Goal: Task Accomplishment & Management: Complete application form

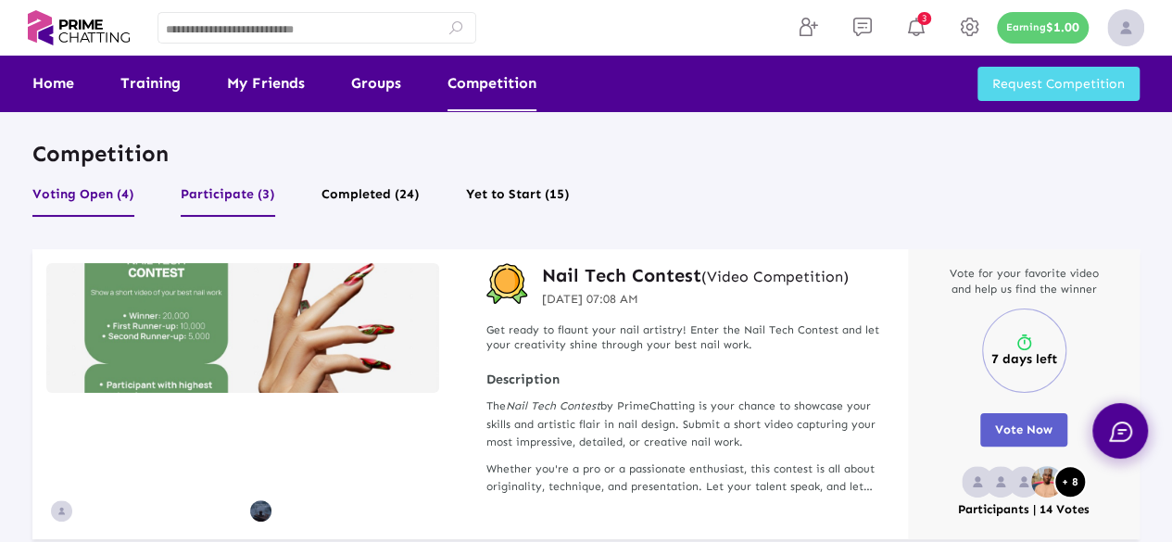
click at [237, 191] on button "Participate (3)" at bounding box center [228, 199] width 95 height 35
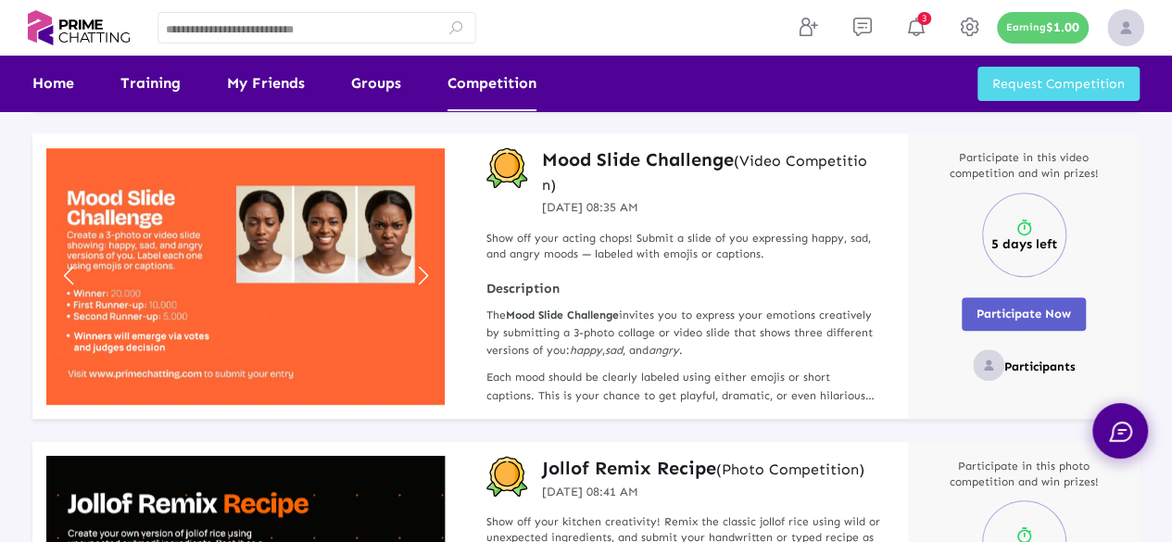
scroll to position [433, 0]
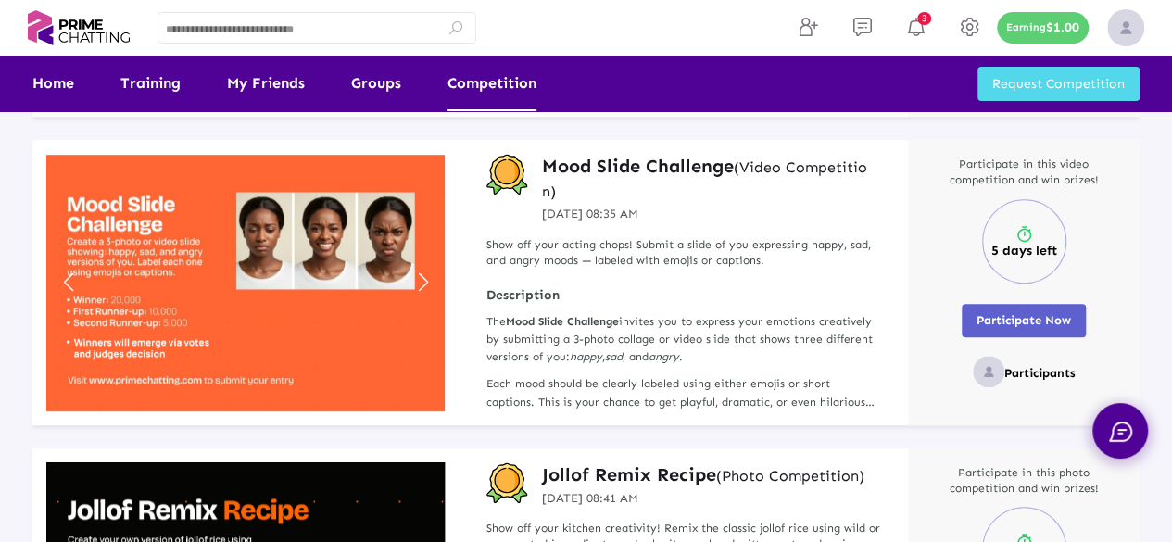
drag, startPoint x: 1167, startPoint y: 322, endPoint x: 1163, endPoint y: 236, distance: 85.3
click at [1163, 236] on div "Competition Voting Open (4) Participate (3) Completed (24) Yet to Start (15) De…" at bounding box center [586, 231] width 1172 height 1328
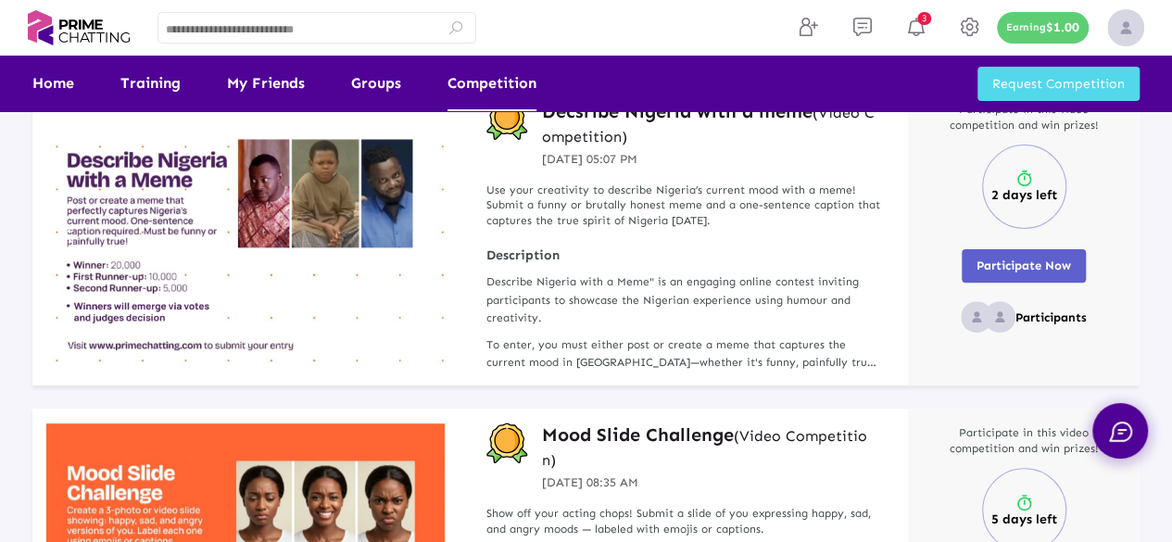
scroll to position [141, 0]
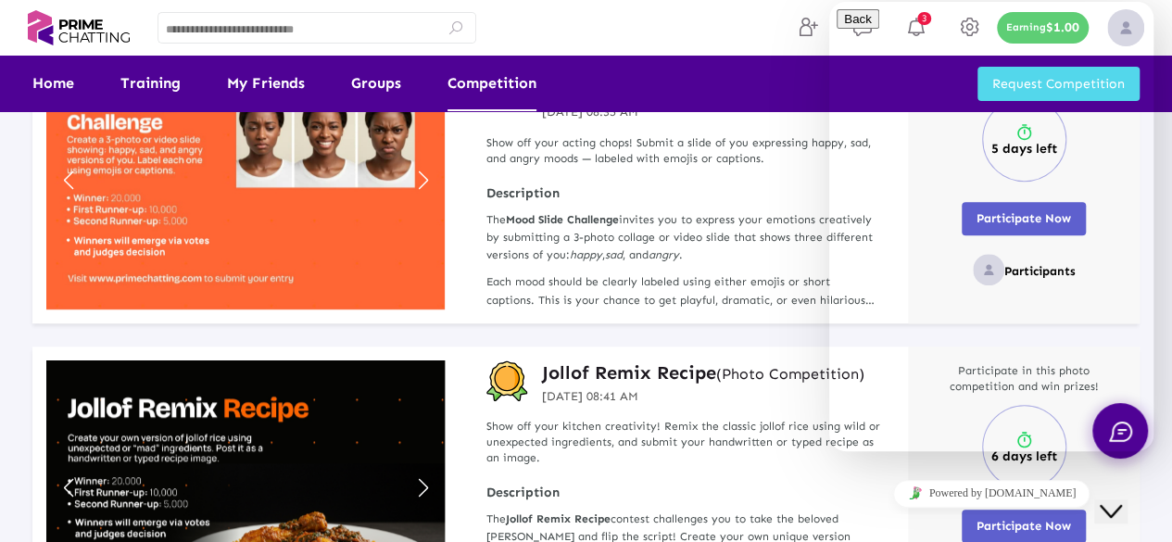
drag, startPoint x: 1181, startPoint y: 183, endPoint x: 1185, endPoint y: 298, distance: 115.9
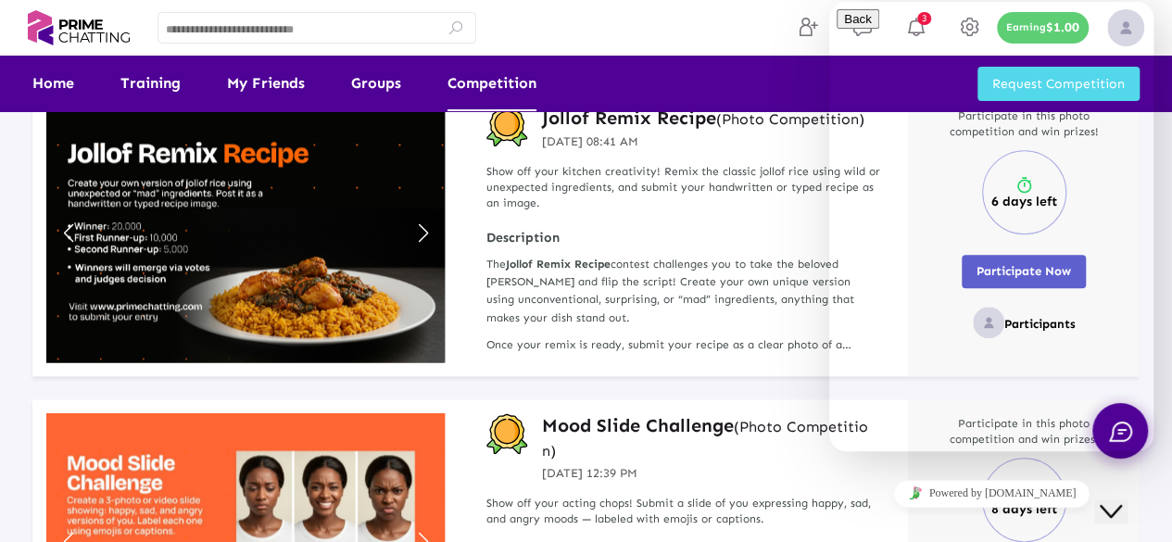
scroll to position [536, 0]
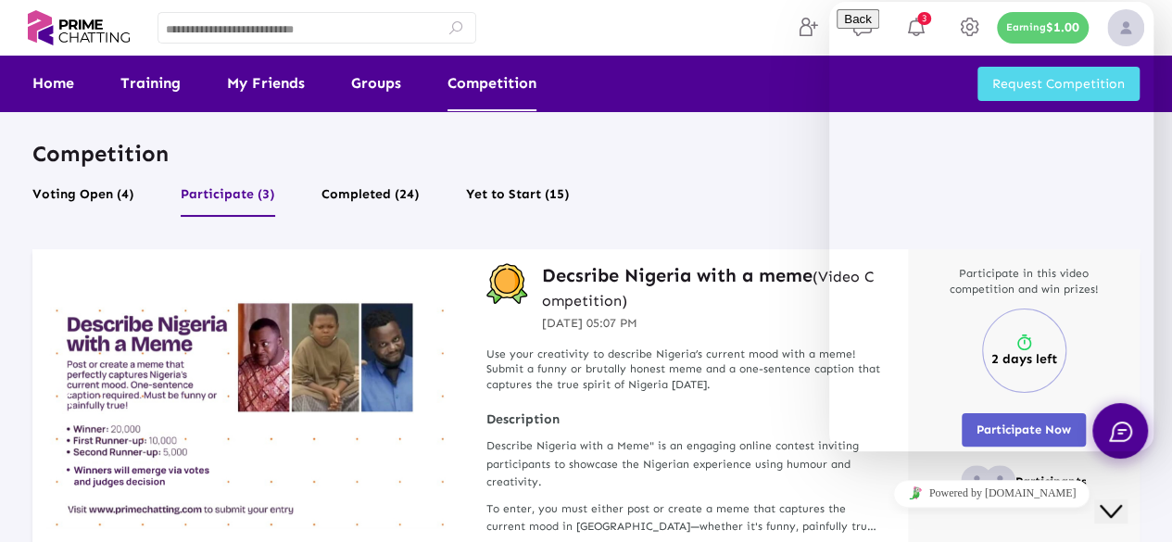
click at [1128, 512] on button "Close Chat This icon closes the chat window." at bounding box center [1110, 511] width 33 height 24
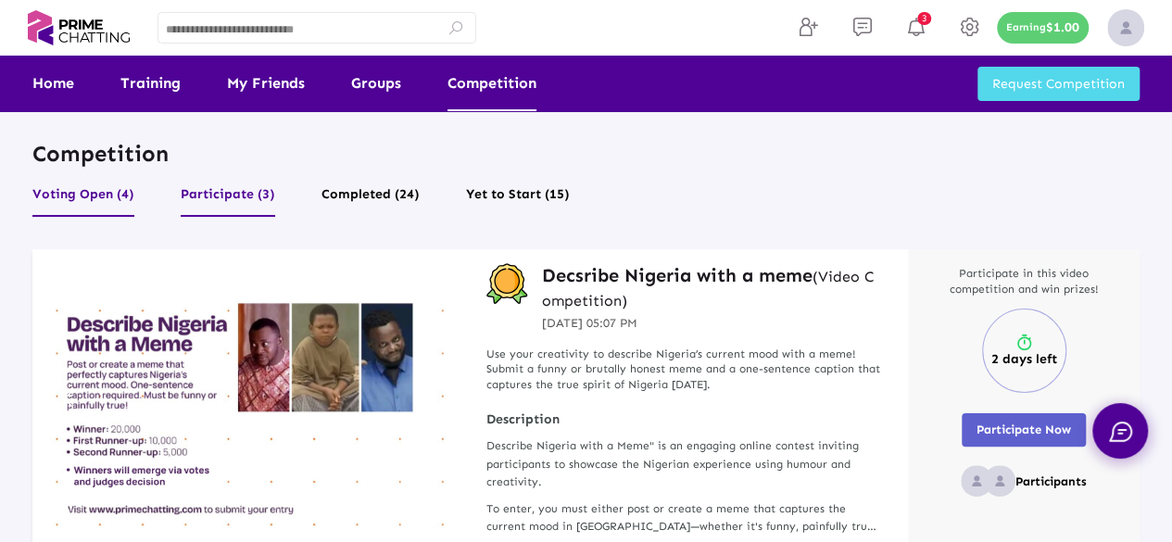
click at [106, 197] on button "Voting Open (4)" at bounding box center [83, 199] width 102 height 35
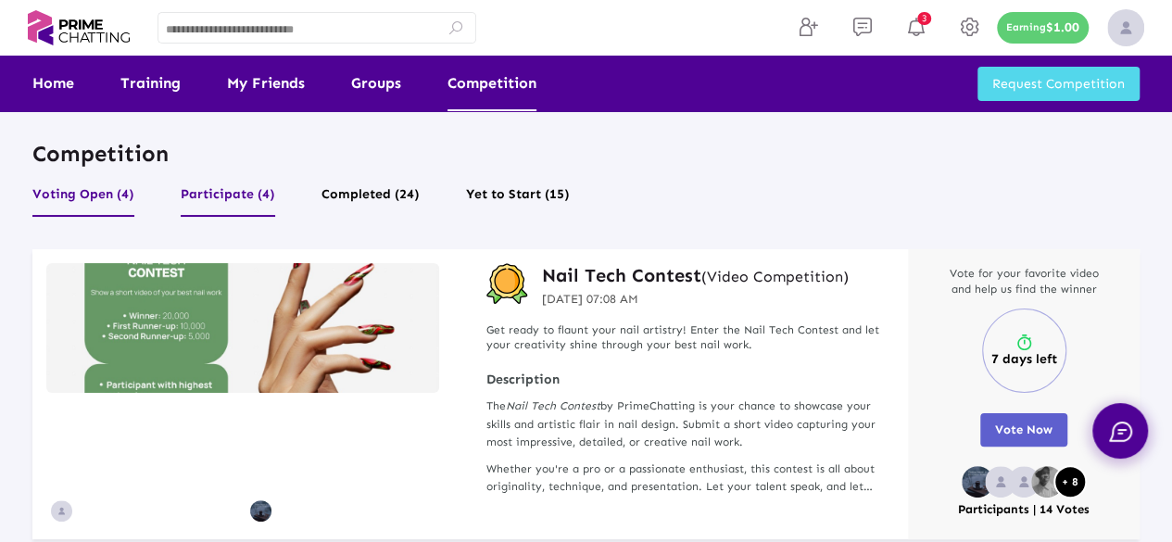
click at [246, 190] on button "Participate (4)" at bounding box center [228, 199] width 95 height 35
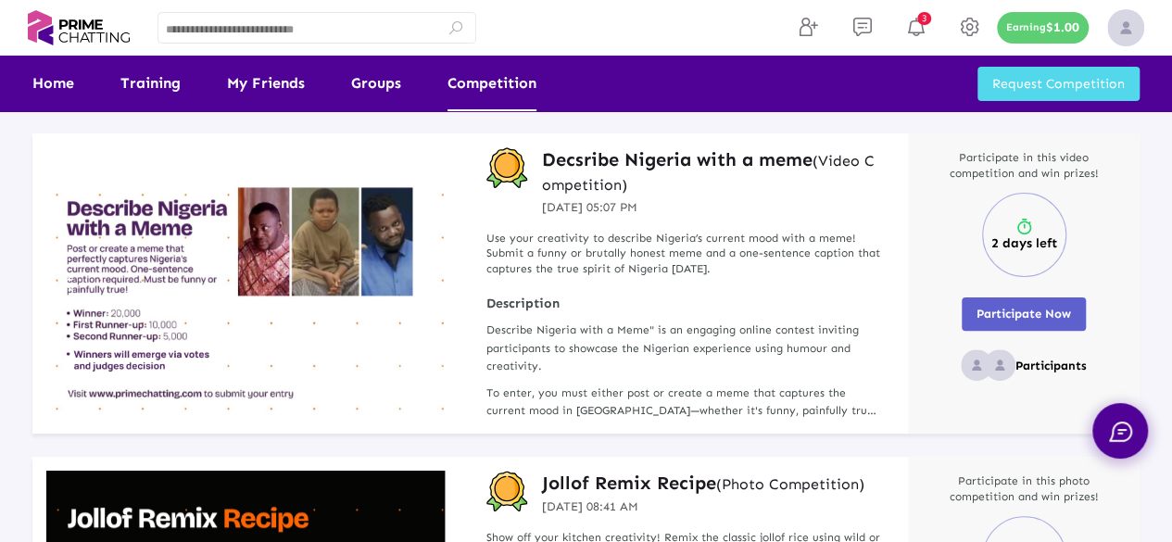
scroll to position [120, 0]
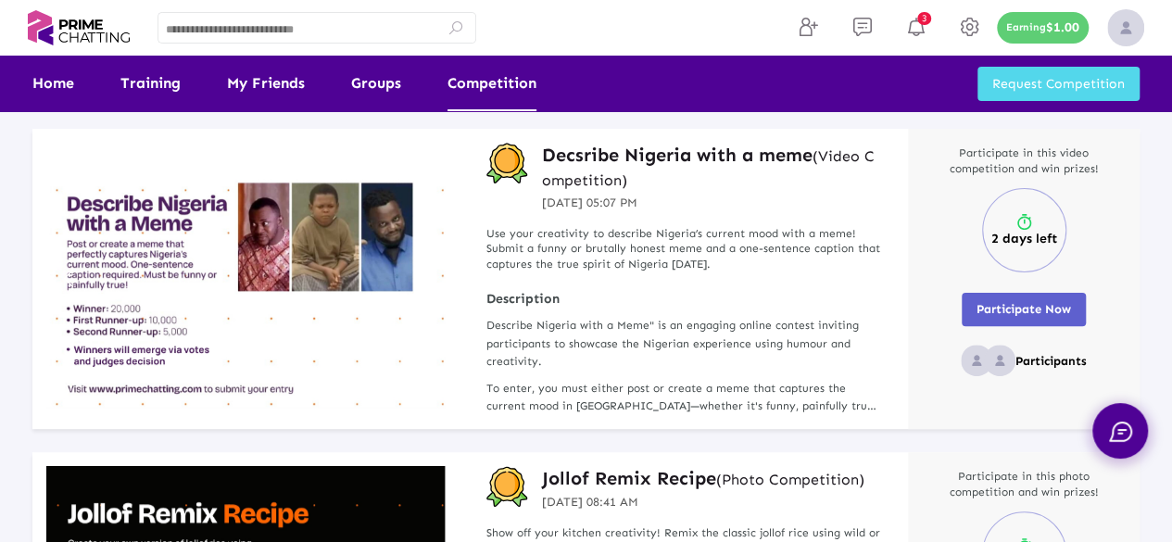
click at [1010, 307] on span "Participate Now" at bounding box center [1024, 309] width 95 height 14
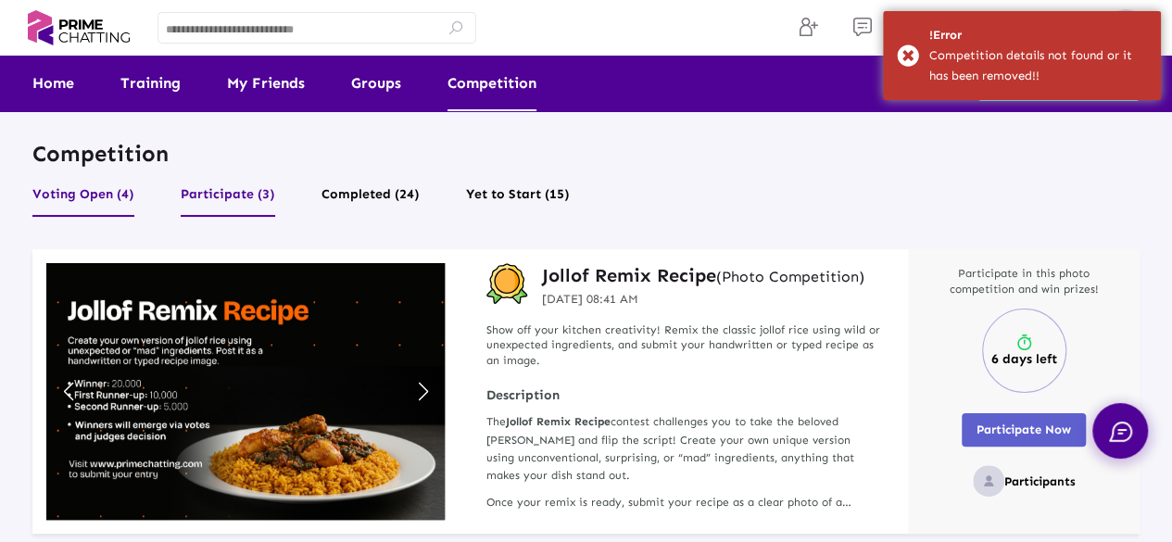
click at [112, 201] on button "Voting Open (4)" at bounding box center [83, 199] width 102 height 35
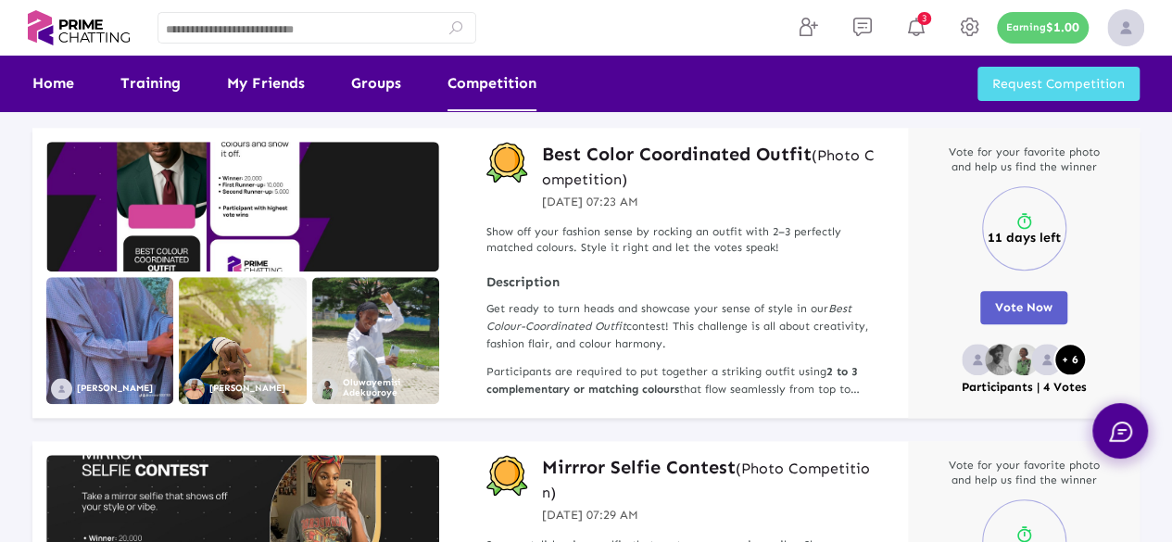
scroll to position [565, 0]
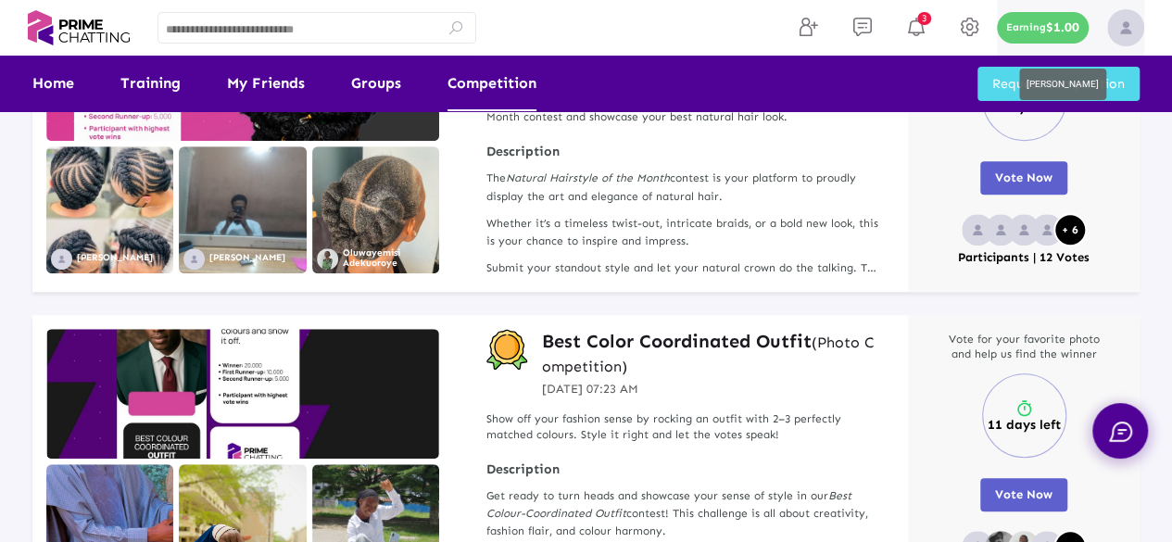
drag, startPoint x: 1161, startPoint y: 251, endPoint x: 1140, endPoint y: 49, distance: 203.1
click at [1140, 49] on app-root "3 Earning $1.00 Home Training My Friends Groups Competition Earning $1.00 Reque…" at bounding box center [586, 312] width 1172 height 1754
click at [1164, 177] on div "Competition Voting Open (4) Participate (3) Completed (24) Yet to Start (15) [P…" at bounding box center [586, 259] width 1172 height 1649
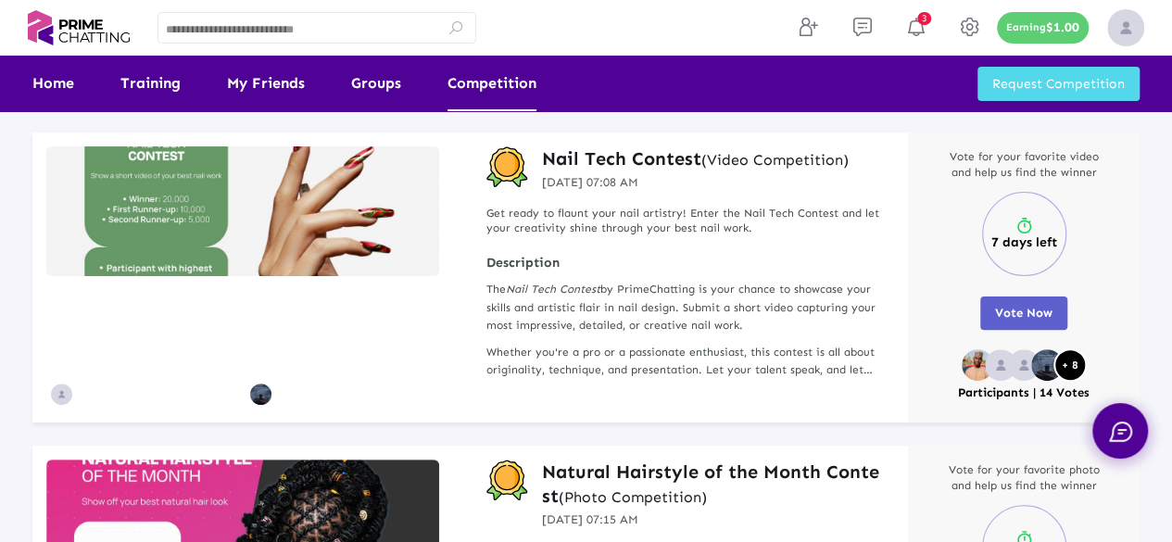
scroll to position [0, 0]
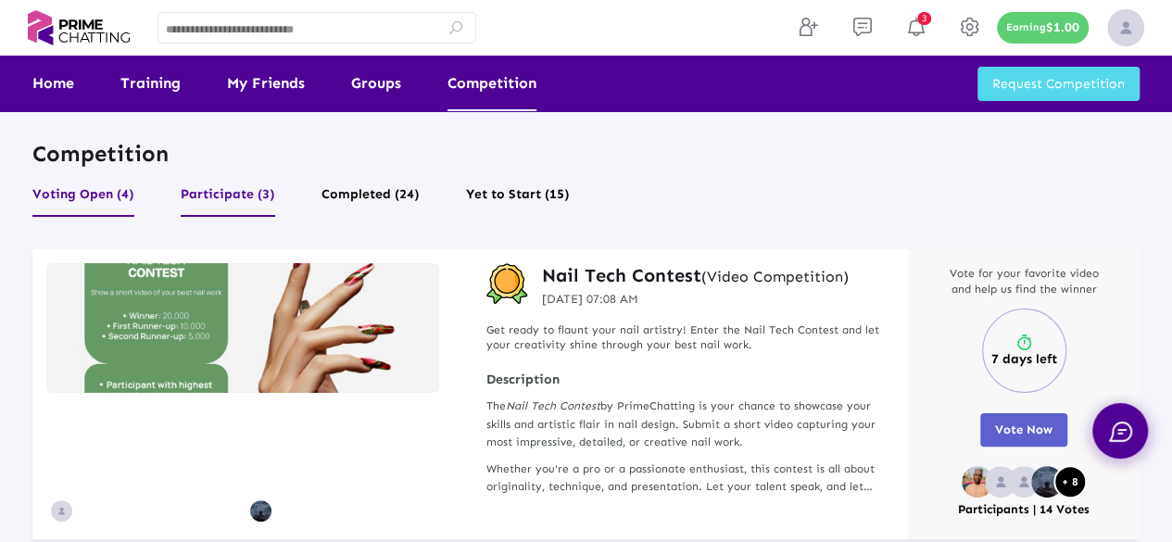
click at [222, 193] on button "Participate (3)" at bounding box center [228, 199] width 95 height 35
